Goal: Task Accomplishment & Management: Complete application form

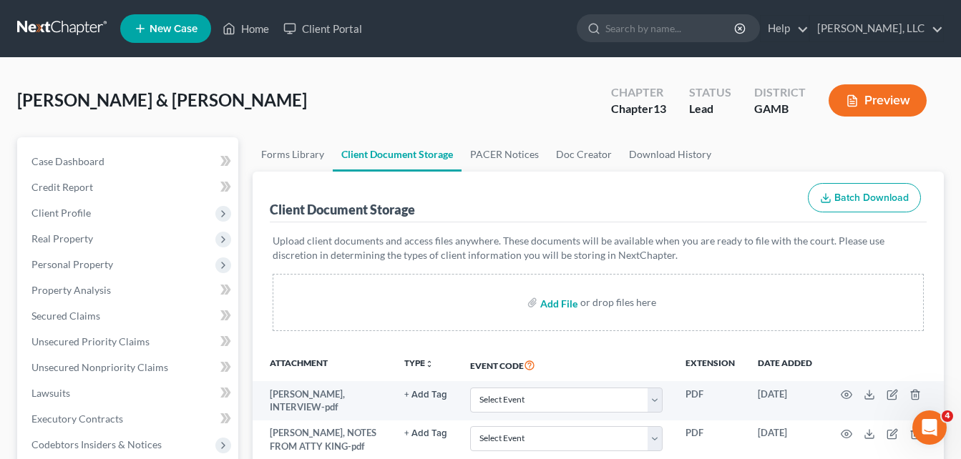
click at [561, 305] on input "file" at bounding box center [557, 303] width 34 height 26
type input "C:\fakepath\credit corp, carecredit COURT LETTER, [PERSON_NAME].pdf"
click at [557, 303] on input "file" at bounding box center [557, 303] width 34 height 26
type input "C:\fakepath\[DATE].pdf"
click at [250, 34] on link "Home" at bounding box center [245, 29] width 61 height 26
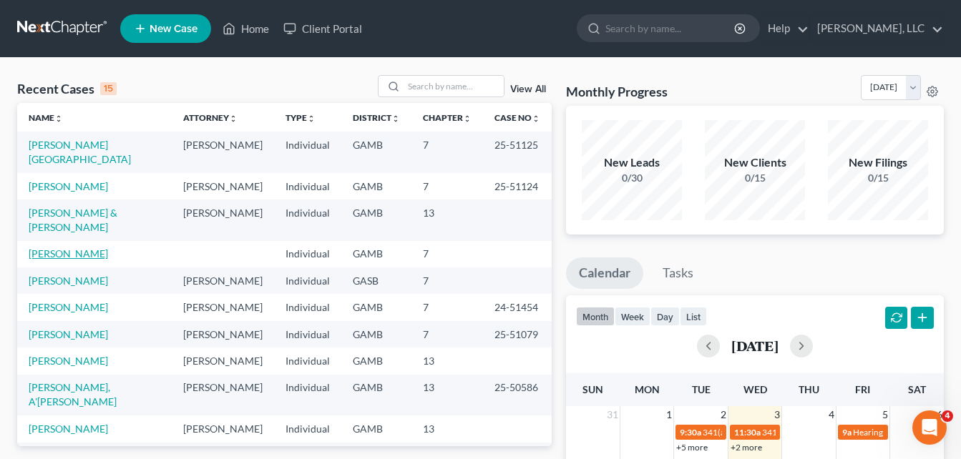
click at [73, 247] on link "[PERSON_NAME]" at bounding box center [68, 253] width 79 height 12
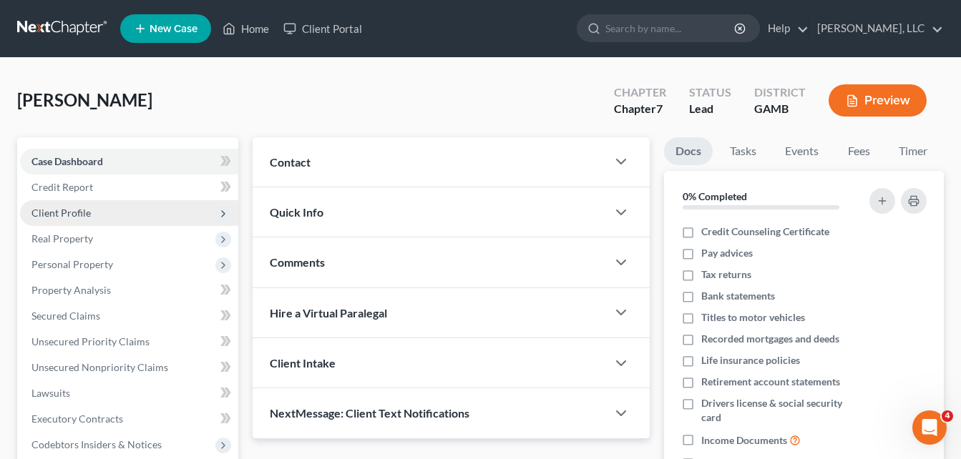
click at [71, 217] on span "Client Profile" at bounding box center [60, 213] width 59 height 12
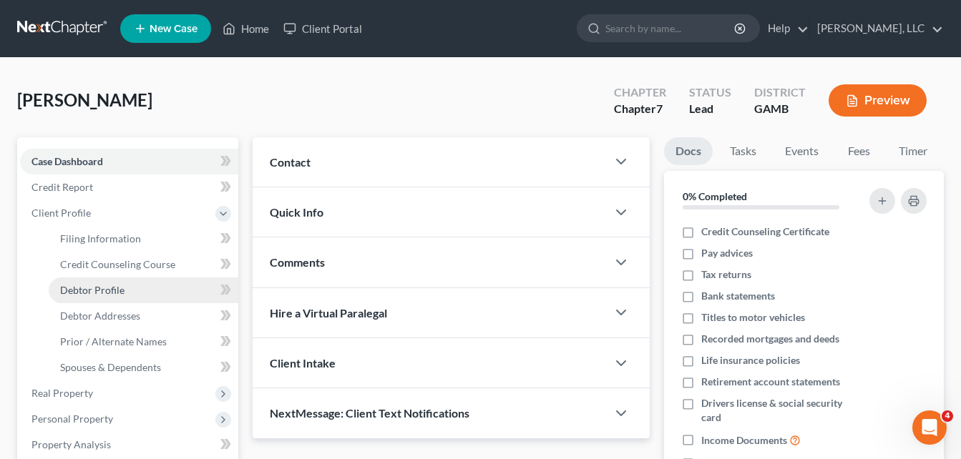
click at [76, 295] on span "Debtor Profile" at bounding box center [92, 290] width 64 height 12
select select "0"
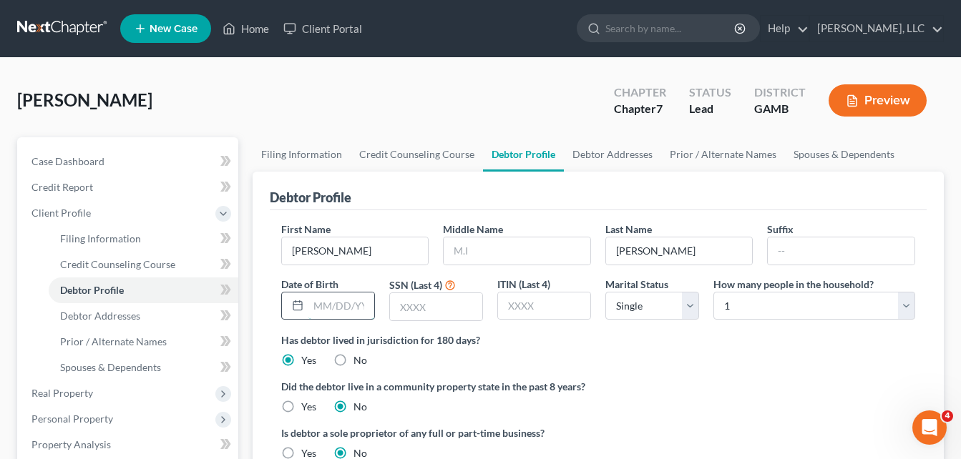
click at [320, 308] on input "text" at bounding box center [341, 306] width 66 height 27
type input "07/31/974"
click at [418, 303] on input "text" at bounding box center [436, 306] width 92 height 27
type input "4025"
click at [606, 152] on link "Debtor Addresses" at bounding box center [612, 154] width 97 height 34
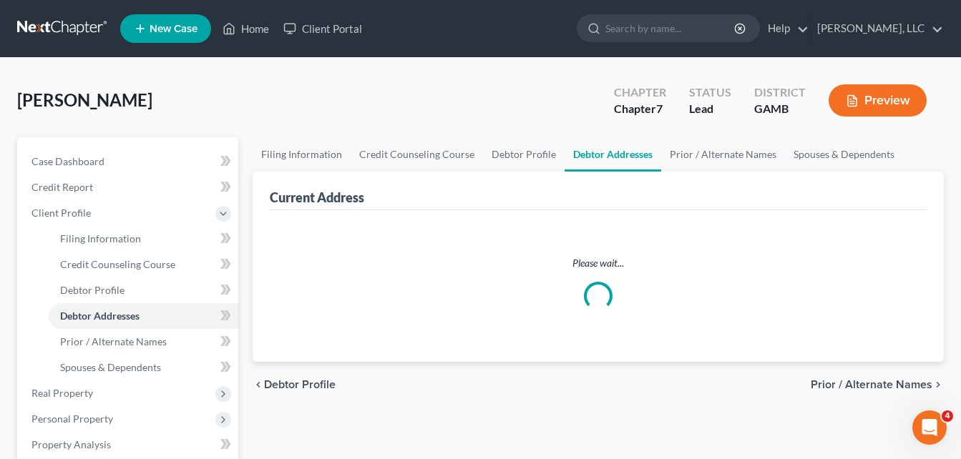
select select "0"
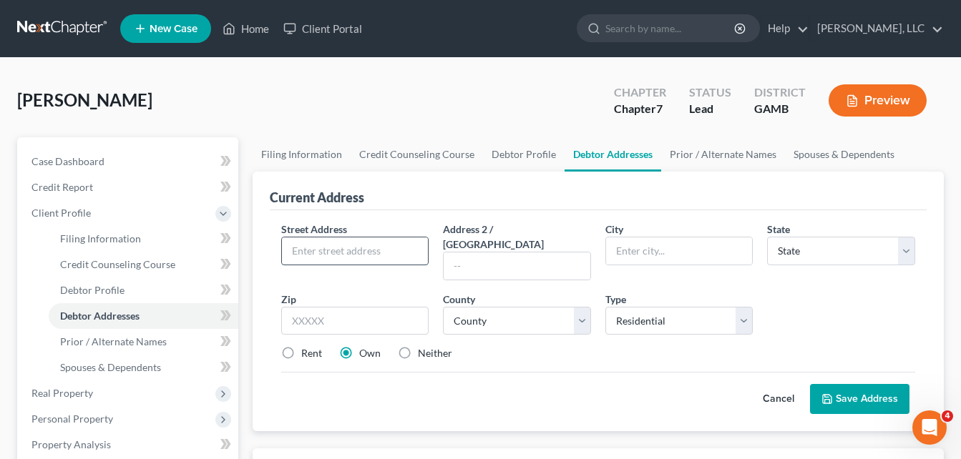
click at [368, 245] on input "text" at bounding box center [355, 250] width 147 height 27
type input "733"
click at [252, 30] on link "Home" at bounding box center [245, 29] width 61 height 26
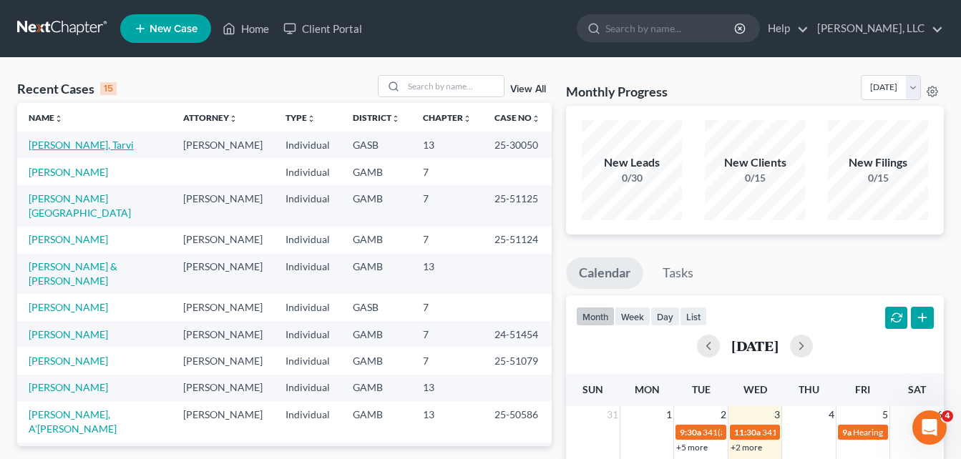
click at [61, 145] on link "[PERSON_NAME], Tarvi" at bounding box center [81, 145] width 105 height 12
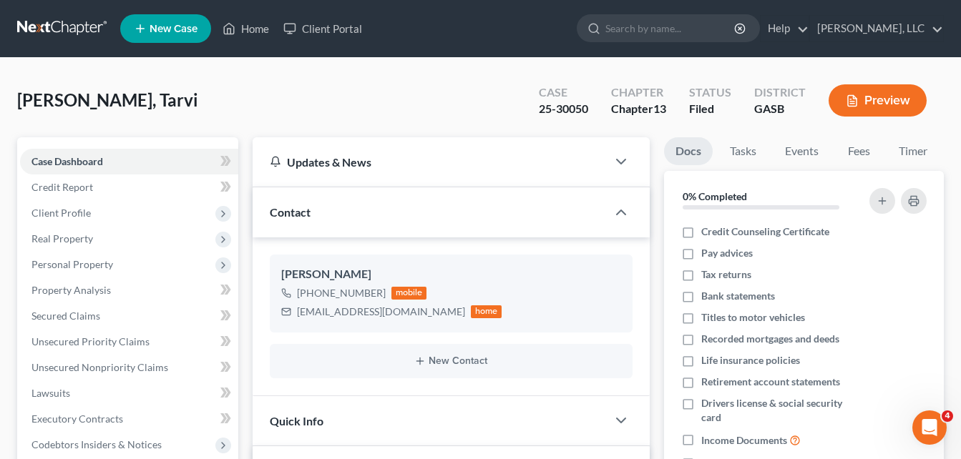
click at [261, 89] on div "[PERSON_NAME], Tarvi Upgraded Case 25-30050 Chapter Chapter 13 Status Filed Dis…" at bounding box center [480, 106] width 926 height 62
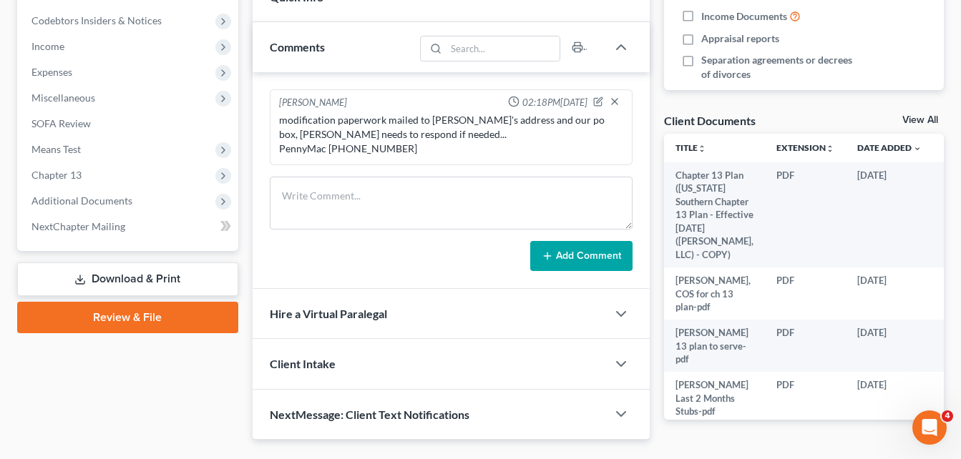
scroll to position [462, 0]
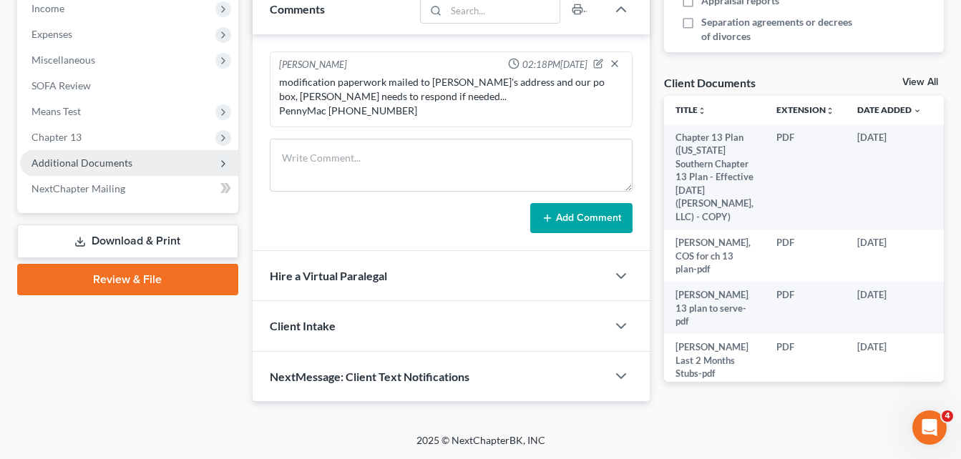
click at [109, 171] on span "Additional Documents" at bounding box center [129, 163] width 218 height 26
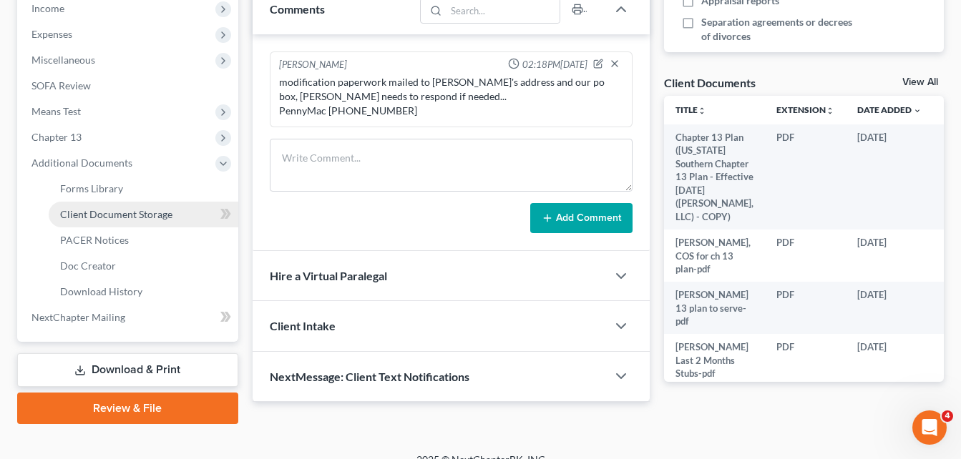
click at [113, 217] on span "Client Document Storage" at bounding box center [116, 214] width 112 height 12
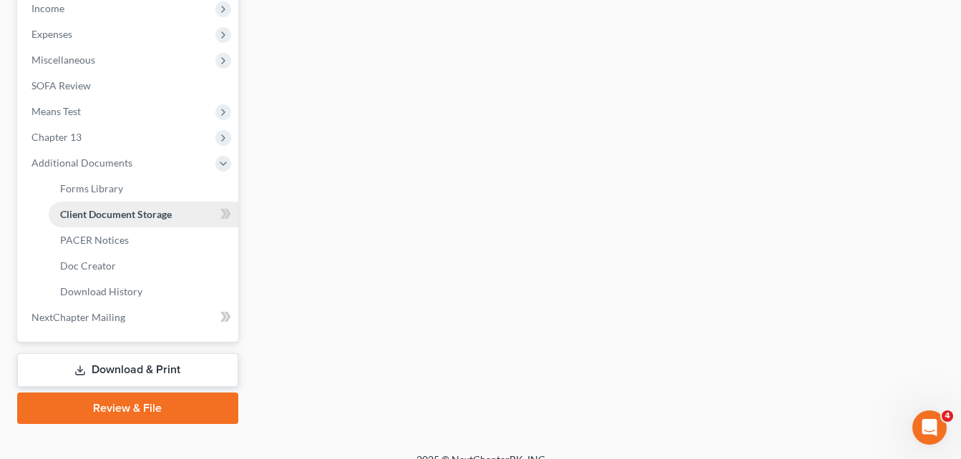
scroll to position [283, 0]
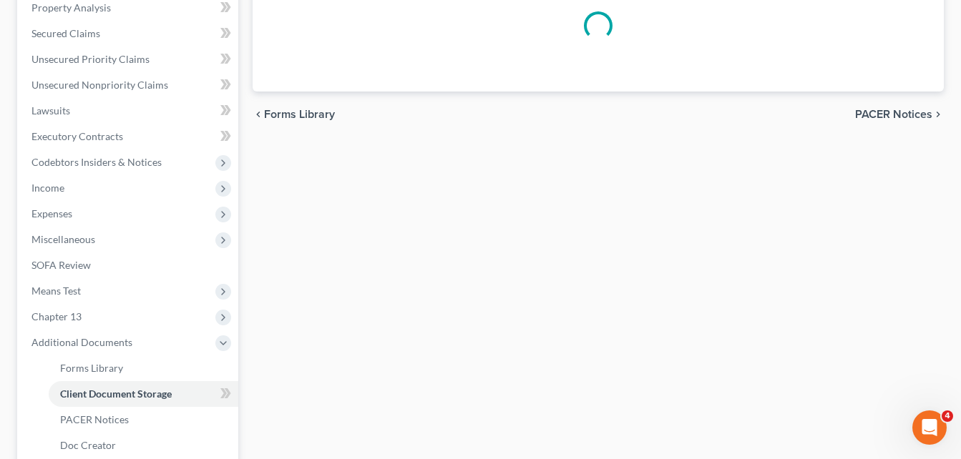
select select "1"
select select "3"
select select "4"
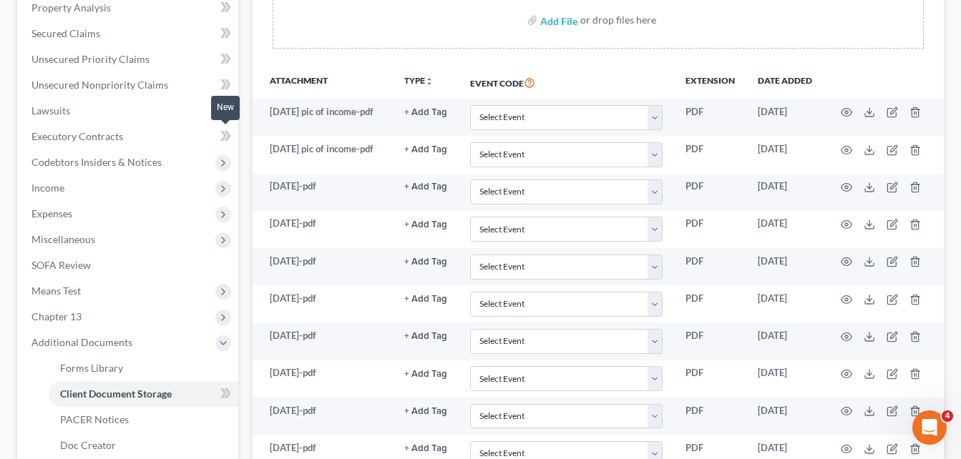
scroll to position [0, 0]
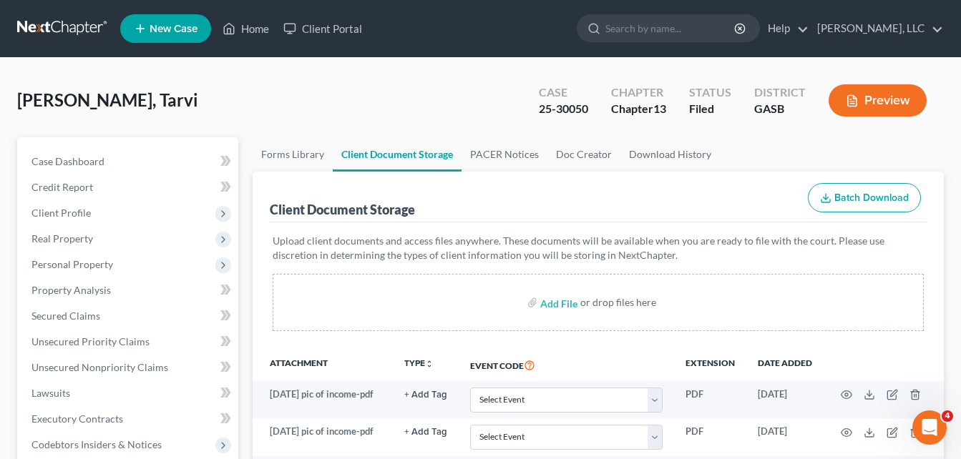
click at [513, 152] on link "PACER Notices" at bounding box center [504, 154] width 86 height 34
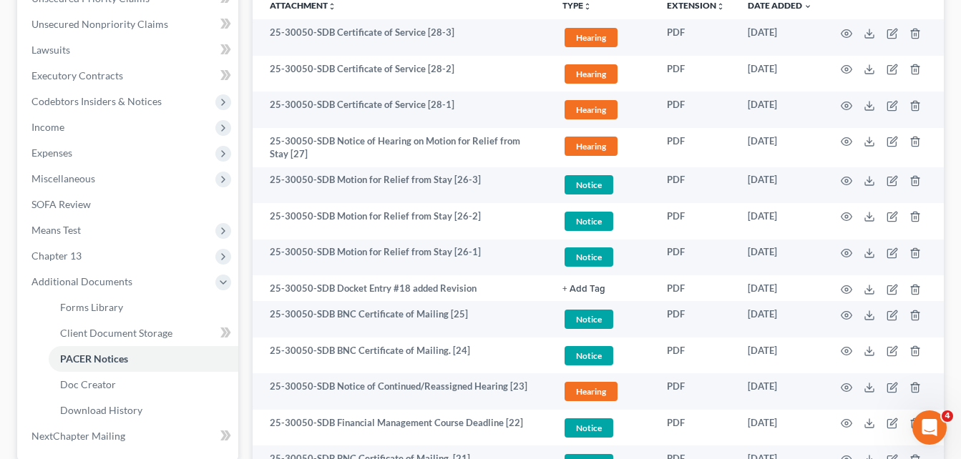
scroll to position [372, 0]
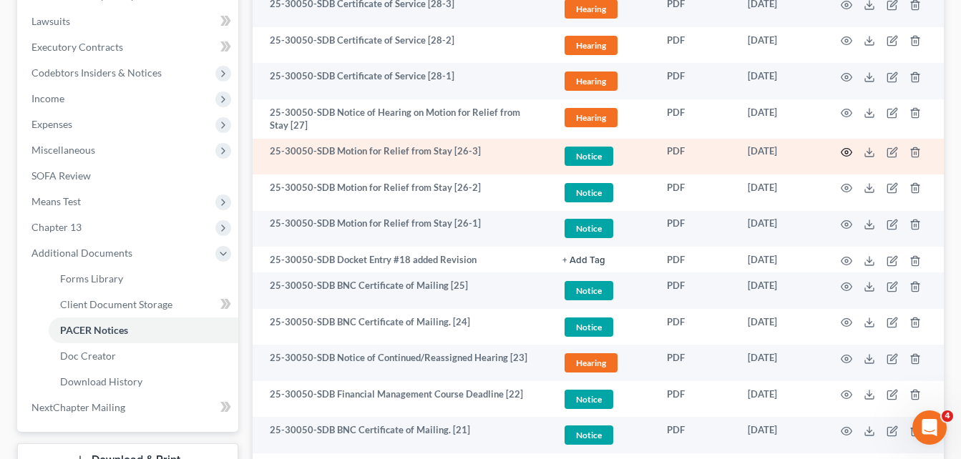
click at [849, 151] on icon "button" at bounding box center [845, 152] width 11 height 11
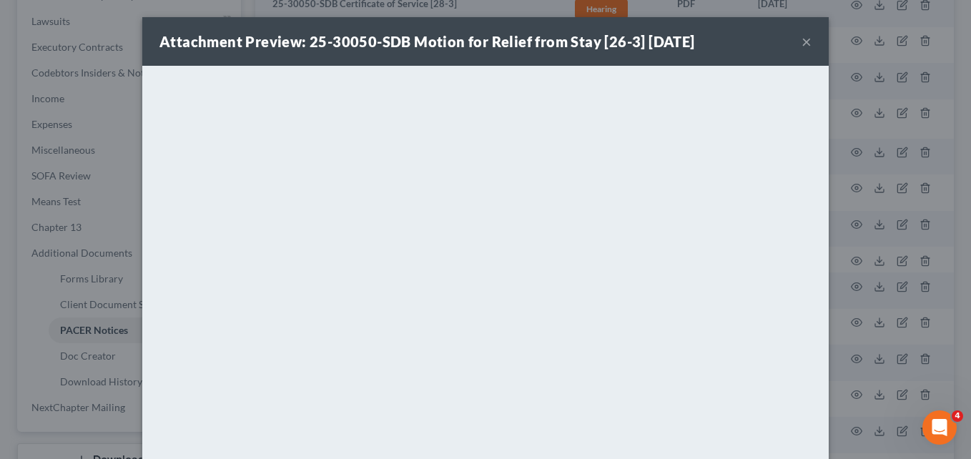
click at [802, 44] on button "×" at bounding box center [807, 41] width 10 height 17
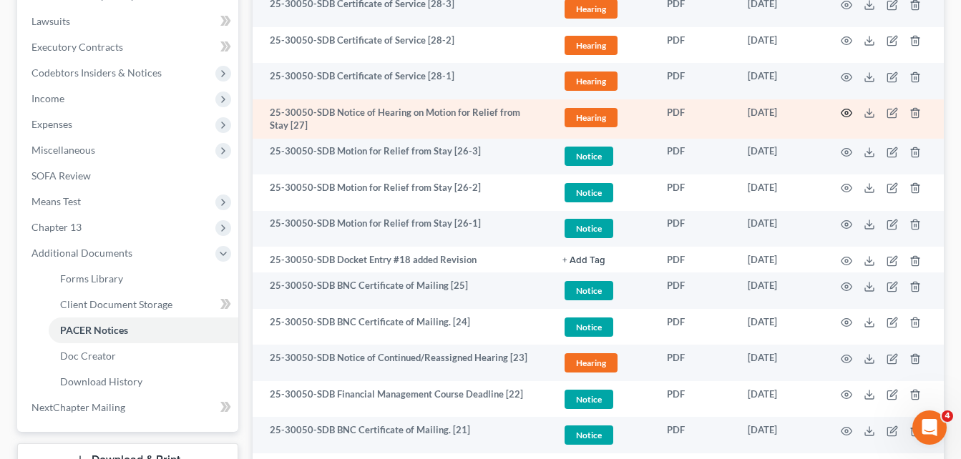
click at [848, 113] on icon "button" at bounding box center [845, 112] width 11 height 11
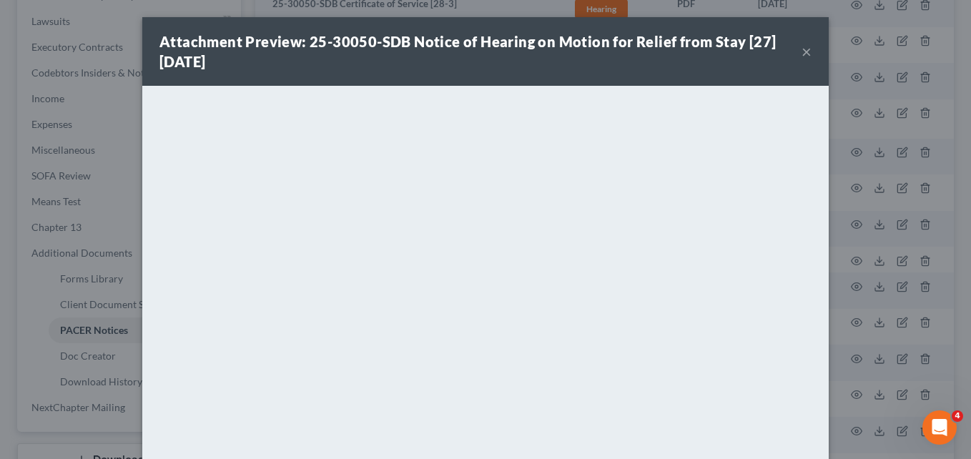
click at [805, 54] on button "×" at bounding box center [807, 51] width 10 height 17
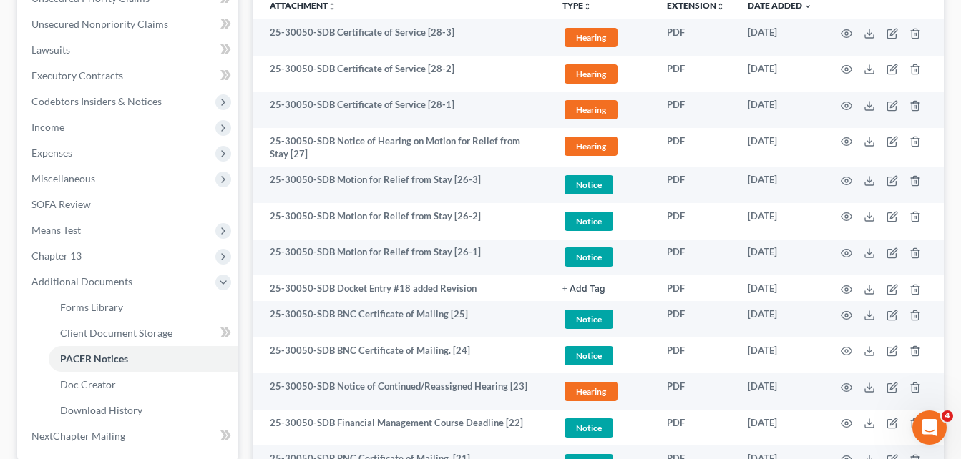
scroll to position [286, 0]
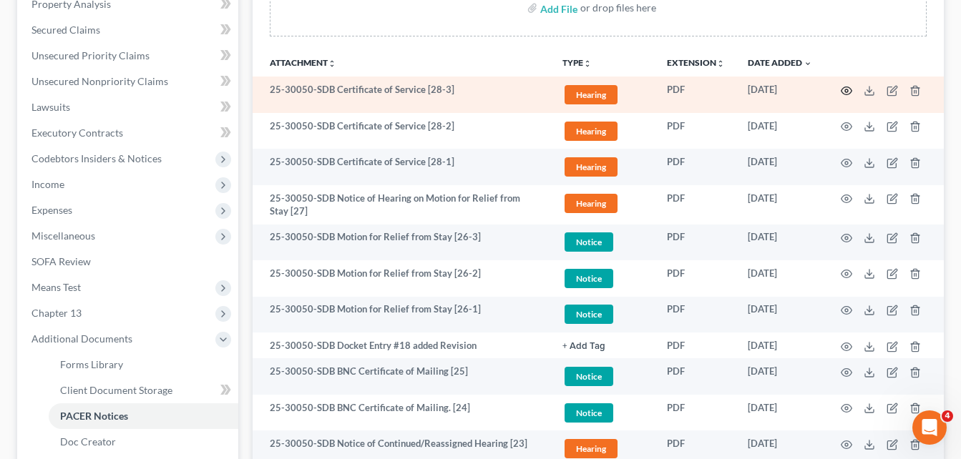
click at [844, 93] on icon "button" at bounding box center [845, 90] width 11 height 11
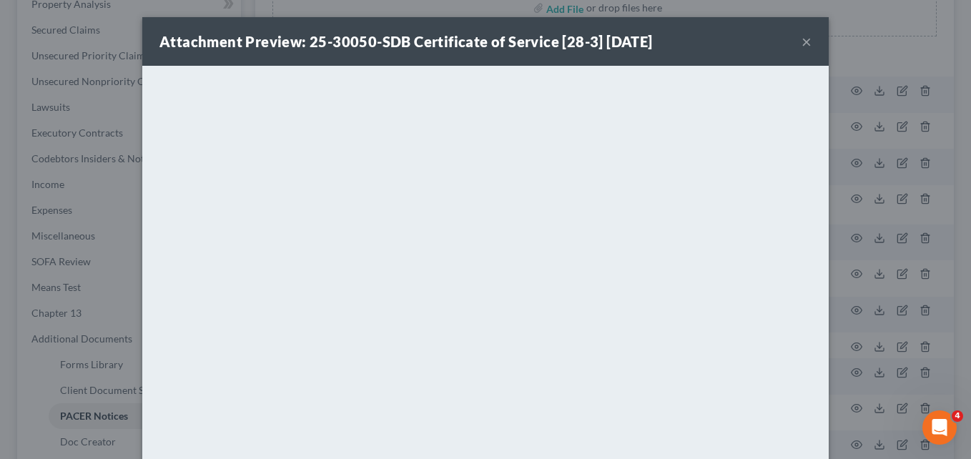
click at [802, 44] on button "×" at bounding box center [807, 41] width 10 height 17
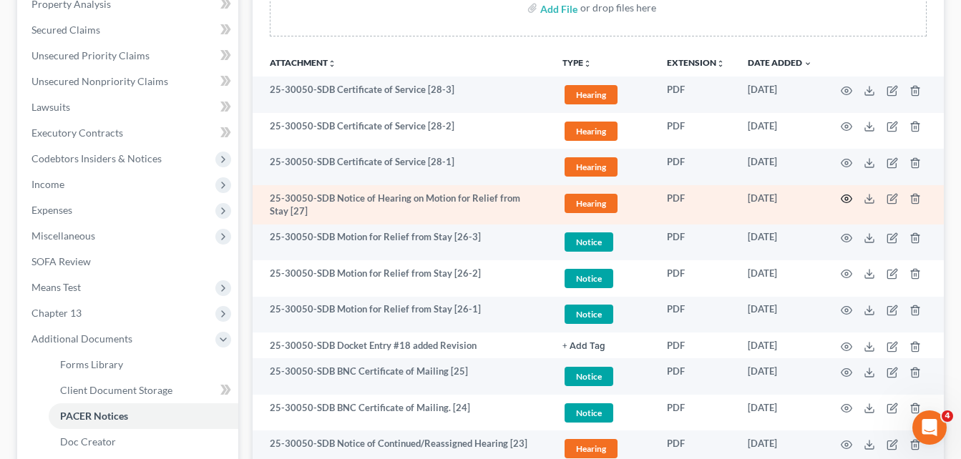
click at [845, 199] on circle "button" at bounding box center [846, 198] width 3 height 3
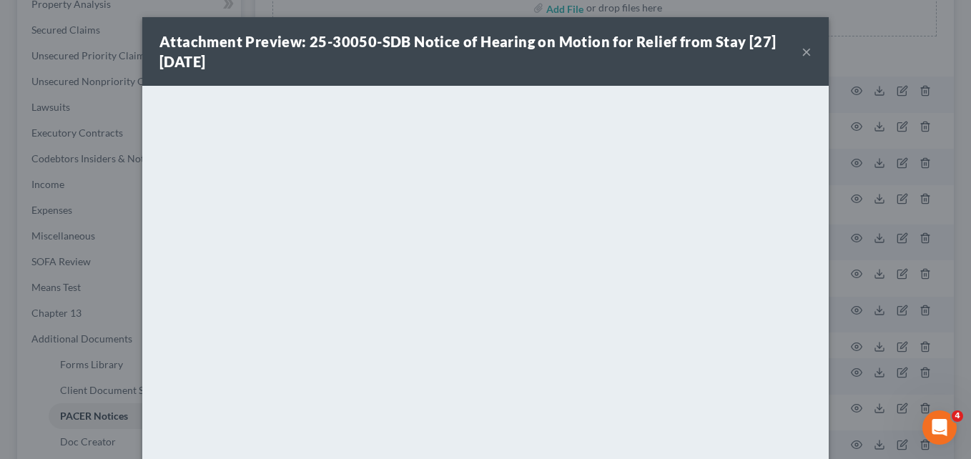
click at [802, 53] on button "×" at bounding box center [807, 51] width 10 height 17
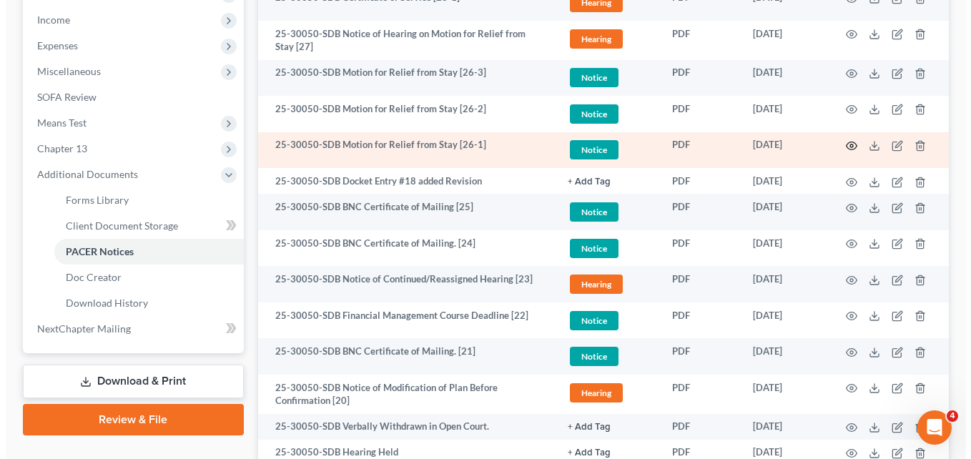
scroll to position [401, 0]
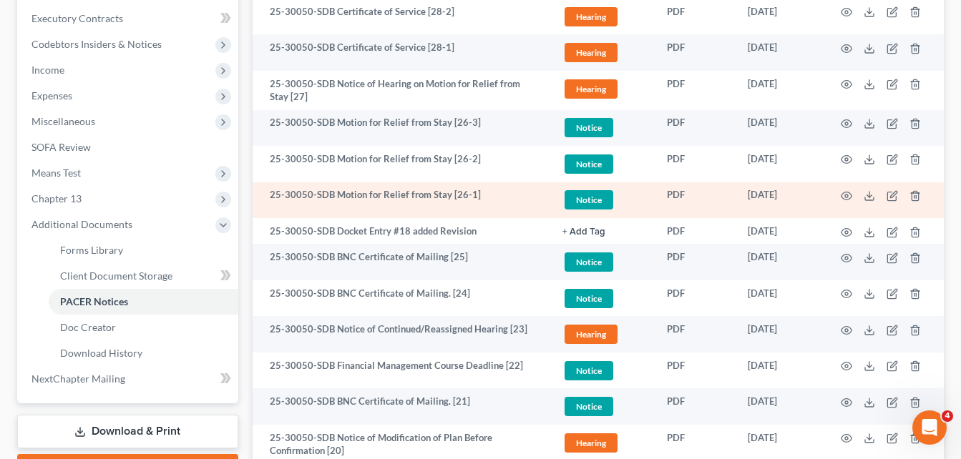
click at [852, 197] on td at bounding box center [883, 200] width 120 height 36
click at [849, 196] on icon "button" at bounding box center [845, 195] width 11 height 11
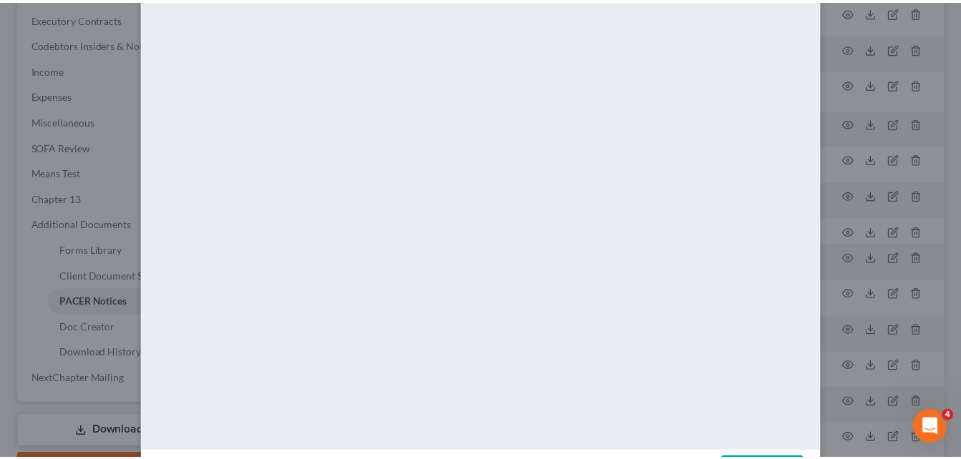
scroll to position [6, 0]
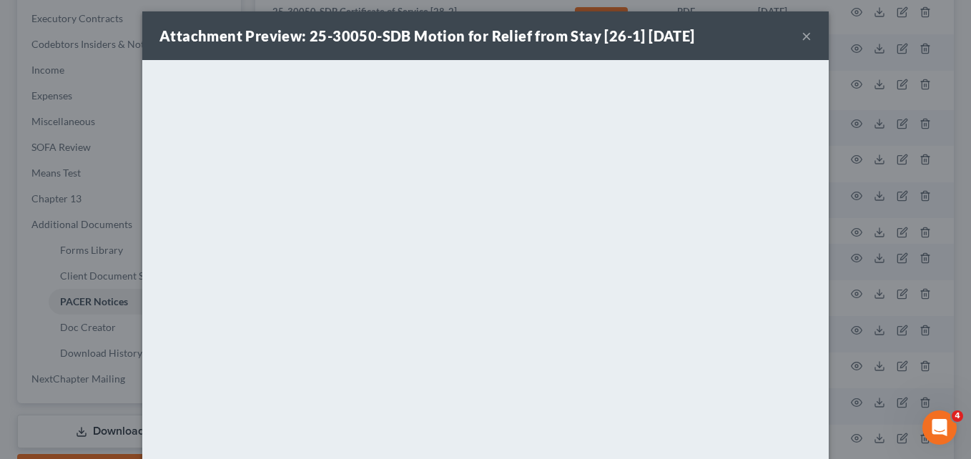
click at [803, 42] on button "×" at bounding box center [807, 35] width 10 height 17
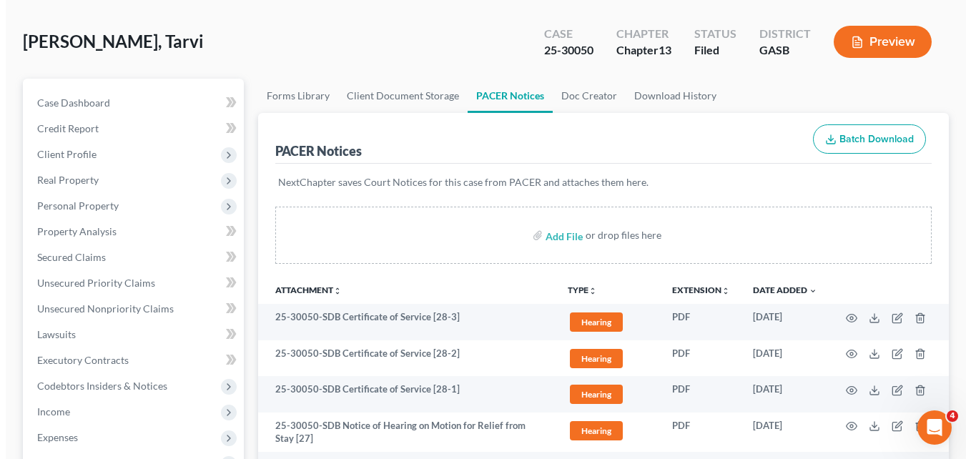
scroll to position [0, 0]
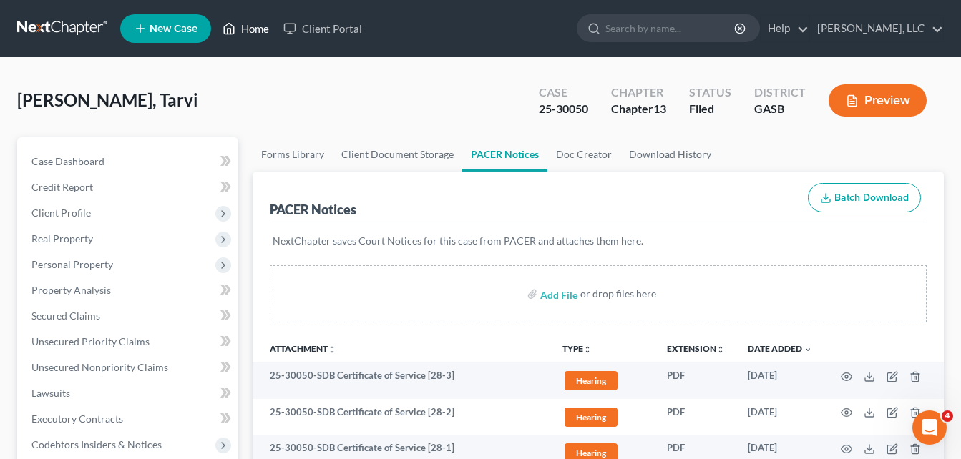
click at [252, 31] on link "Home" at bounding box center [245, 29] width 61 height 26
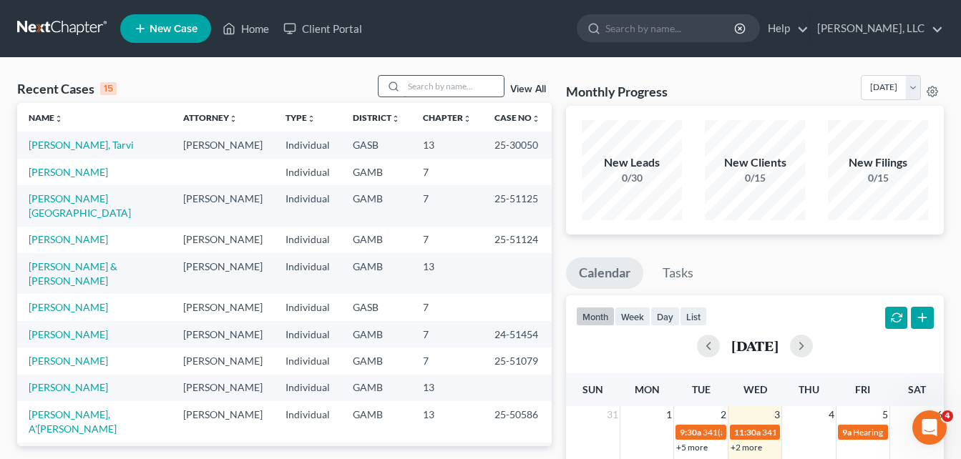
click at [451, 83] on input "search" at bounding box center [453, 86] width 100 height 21
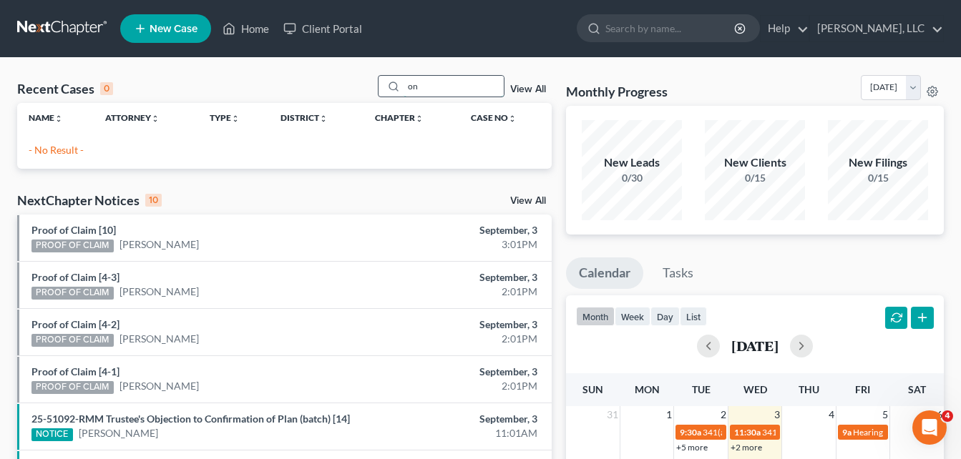
type input "o"
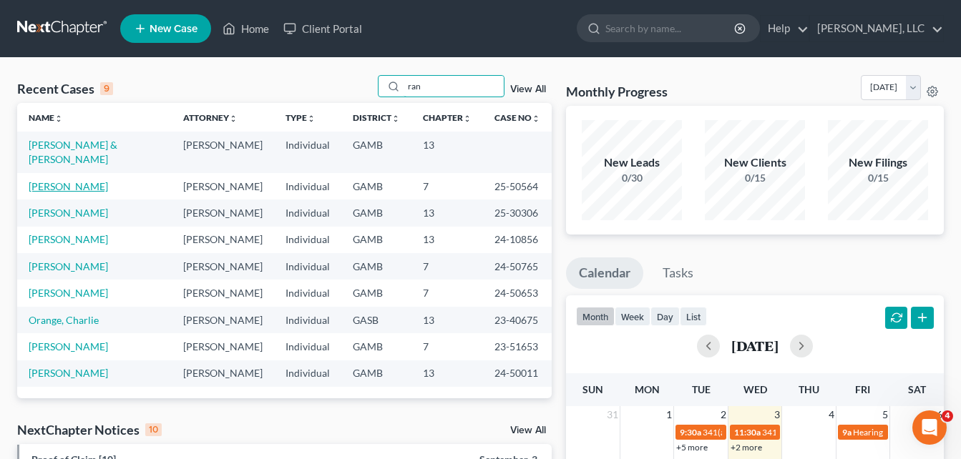
type input "ran"
click at [80, 180] on link "[PERSON_NAME]" at bounding box center [68, 186] width 79 height 12
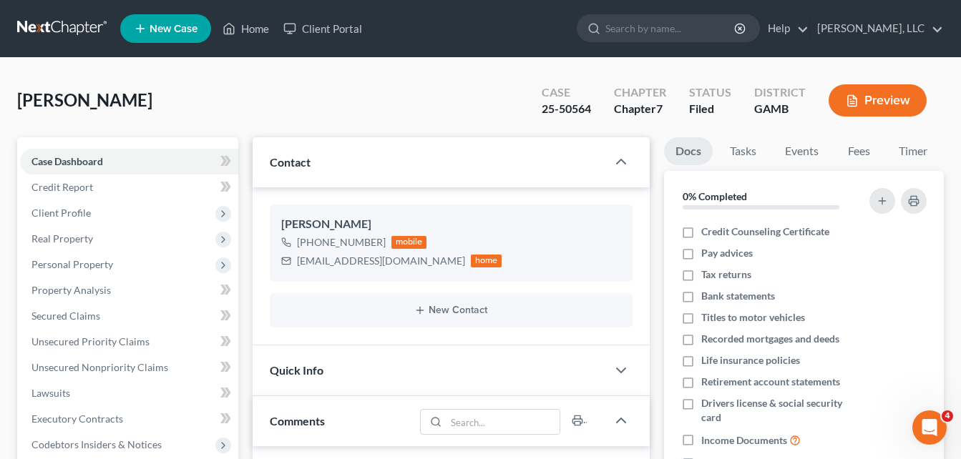
click at [874, 98] on button "Preview" at bounding box center [877, 100] width 98 height 32
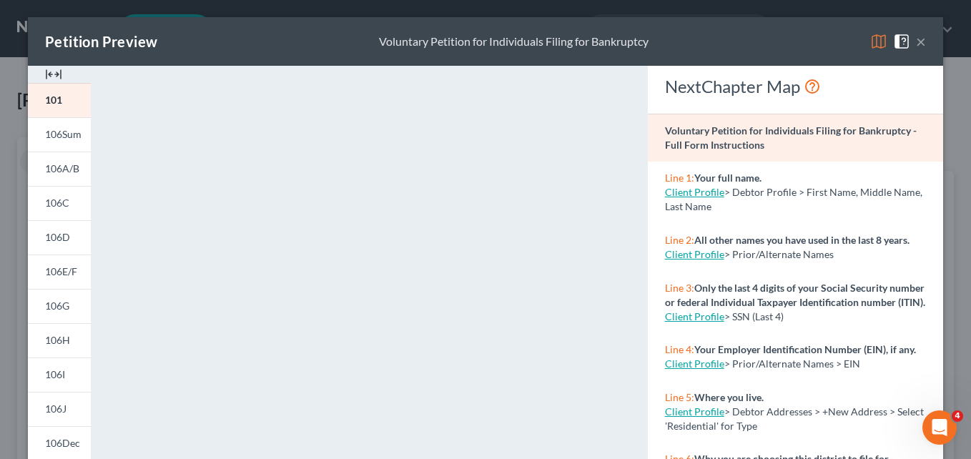
click at [48, 79] on img at bounding box center [53, 74] width 17 height 17
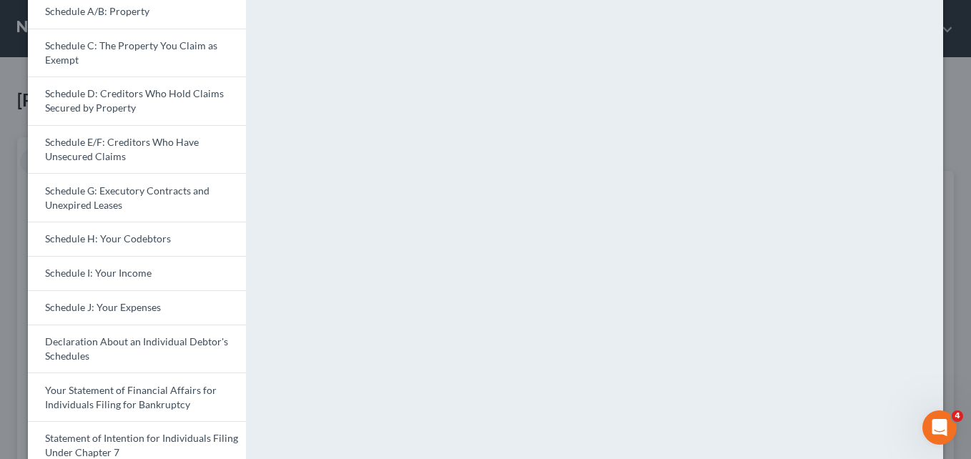
scroll to position [200, 0]
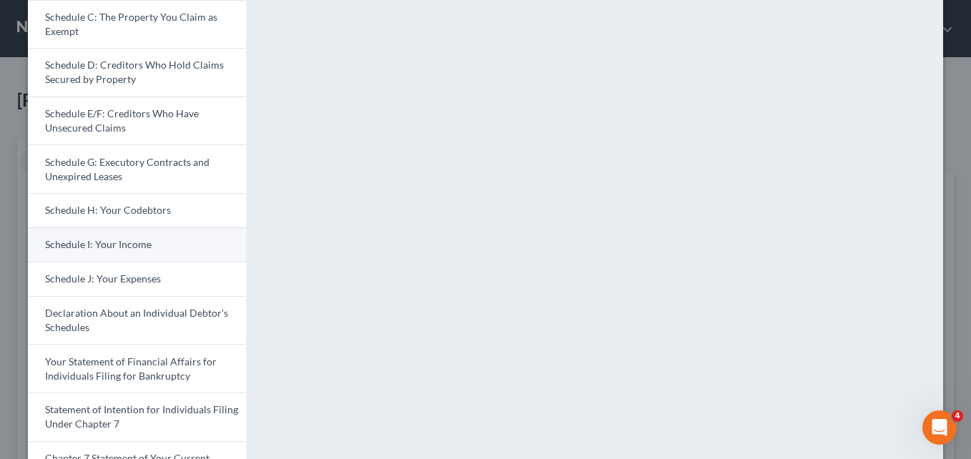
click at [101, 245] on span "Schedule I: Your Income" at bounding box center [98, 244] width 107 height 12
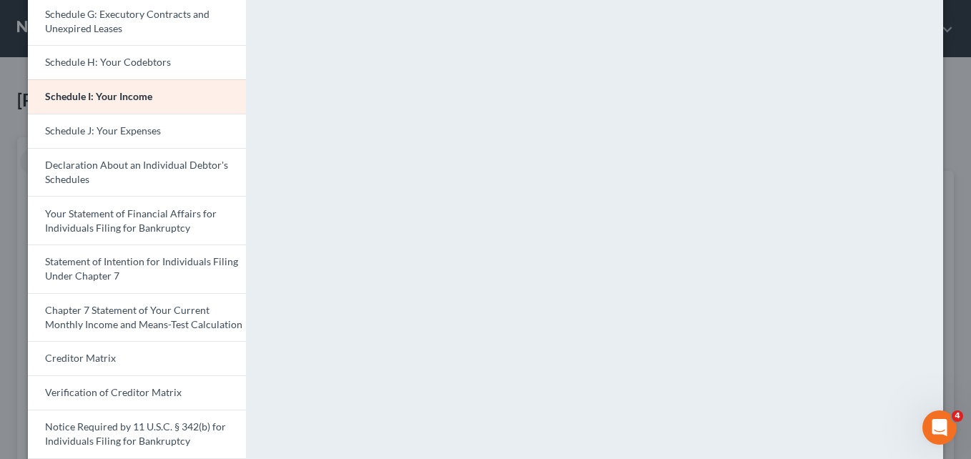
scroll to position [300, 0]
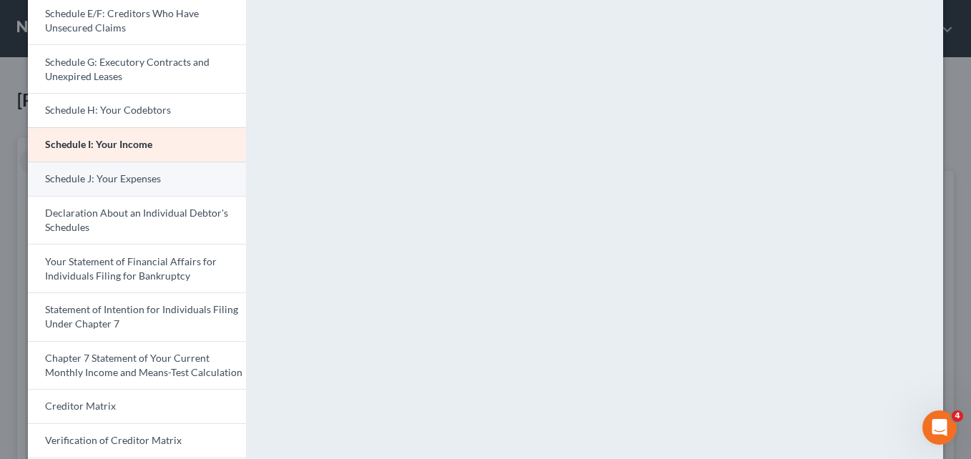
click at [112, 177] on span "Schedule J: Your Expenses" at bounding box center [103, 178] width 116 height 12
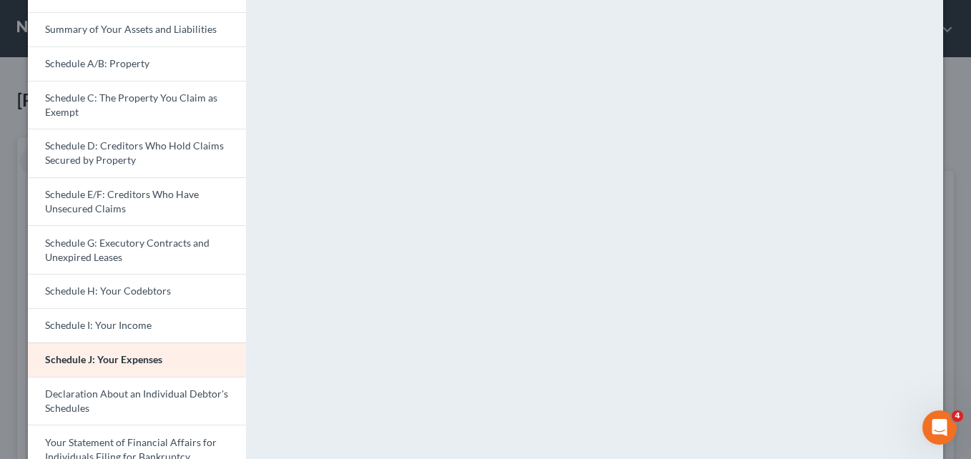
scroll to position [0, 0]
